Goal: Transaction & Acquisition: Purchase product/service

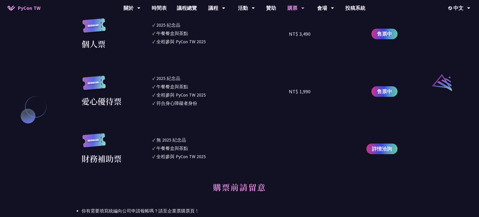
scroll to position [507, 0]
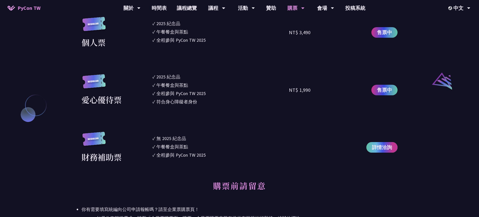
click at [378, 147] on span "詳情洽詢" at bounding box center [382, 147] width 20 height 8
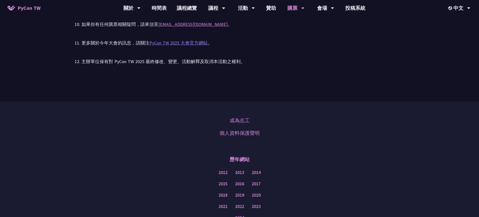
scroll to position [1132, 0]
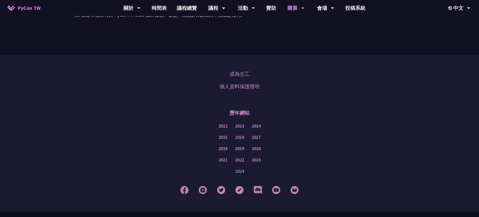
click at [240, 172] on link "2024" at bounding box center [239, 171] width 9 height 6
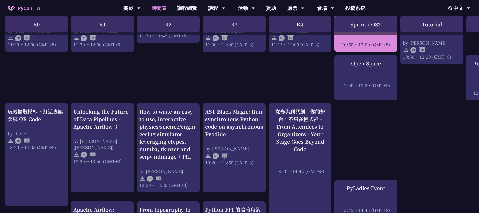
scroll to position [415, 0]
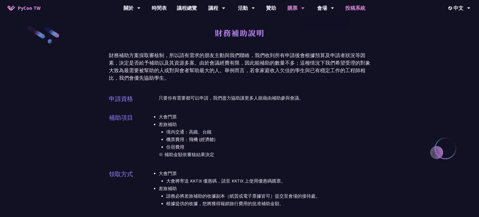
click at [356, 9] on link "投稿系統" at bounding box center [355, 8] width 30 height 16
click at [321, 46] on div "財務補助說明" at bounding box center [239, 38] width 261 height 26
click at [296, 24] on link "購票資訊" at bounding box center [296, 23] width 48 height 12
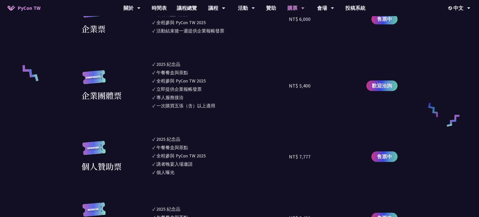
scroll to position [374, 0]
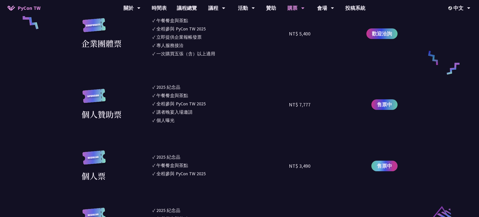
click at [384, 169] on span "售票中" at bounding box center [384, 166] width 15 height 8
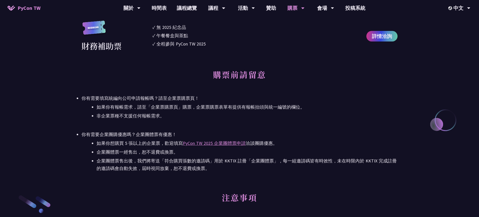
scroll to position [619, 0]
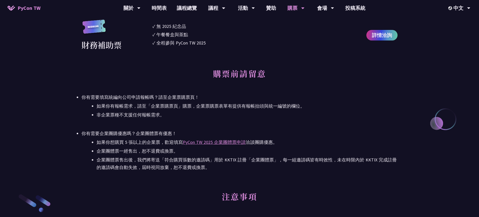
click at [146, 163] on li "企業團體票售出後，我們將寄送「符合購買張數的邀請碼」用於 KKTIX 註冊「企業團體票」，每一組邀請碼皆有時效性，未在時限內於 KKTIX 完成註冊的邀請碼會…" at bounding box center [246, 163] width 301 height 15
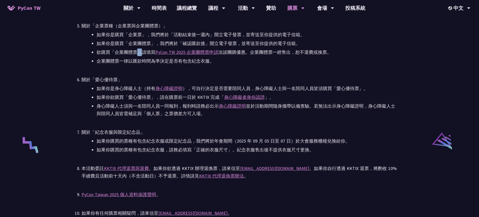
scroll to position [906, 0]
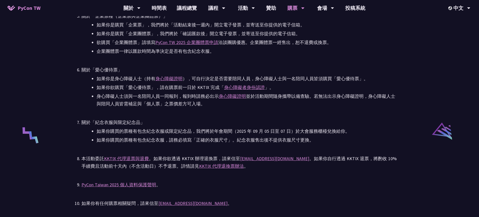
click at [127, 138] on li "如果你購買的票種有包含紀念衣服，請務必填寫「正確的衣服尺寸」。紀念衣服售出後不提供衣服尺寸更換。" at bounding box center [246, 140] width 301 height 8
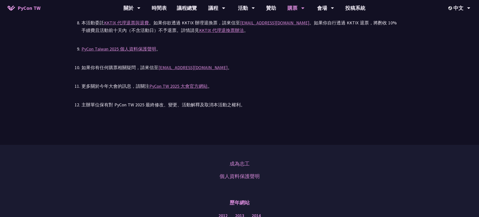
scroll to position [1048, 0]
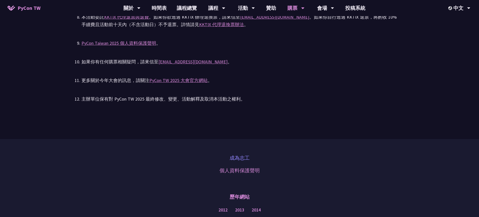
click at [242, 155] on link "成為志工" at bounding box center [239, 158] width 20 height 8
